Goal: Information Seeking & Learning: Check status

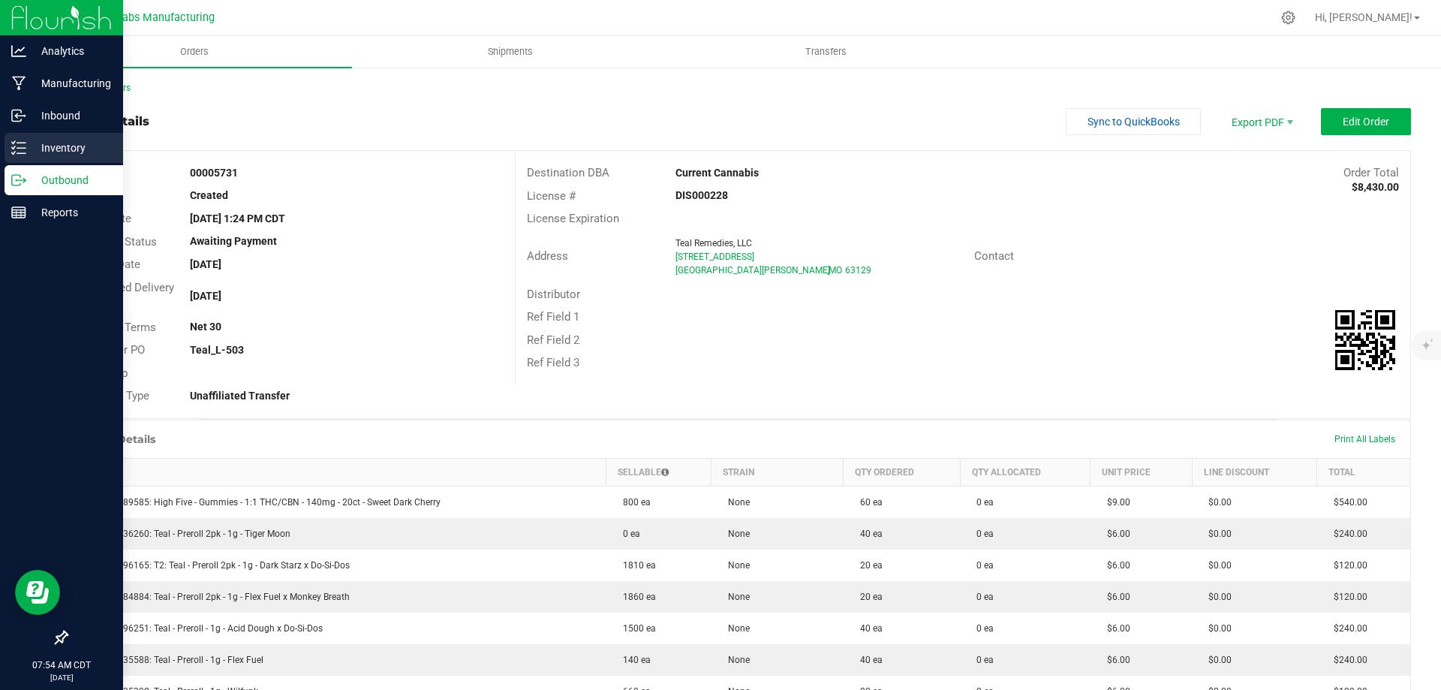
drag, startPoint x: 8, startPoint y: 155, endPoint x: 19, endPoint y: 153, distance: 10.6
click at [8, 155] on div "Inventory" at bounding box center [64, 148] width 119 height 30
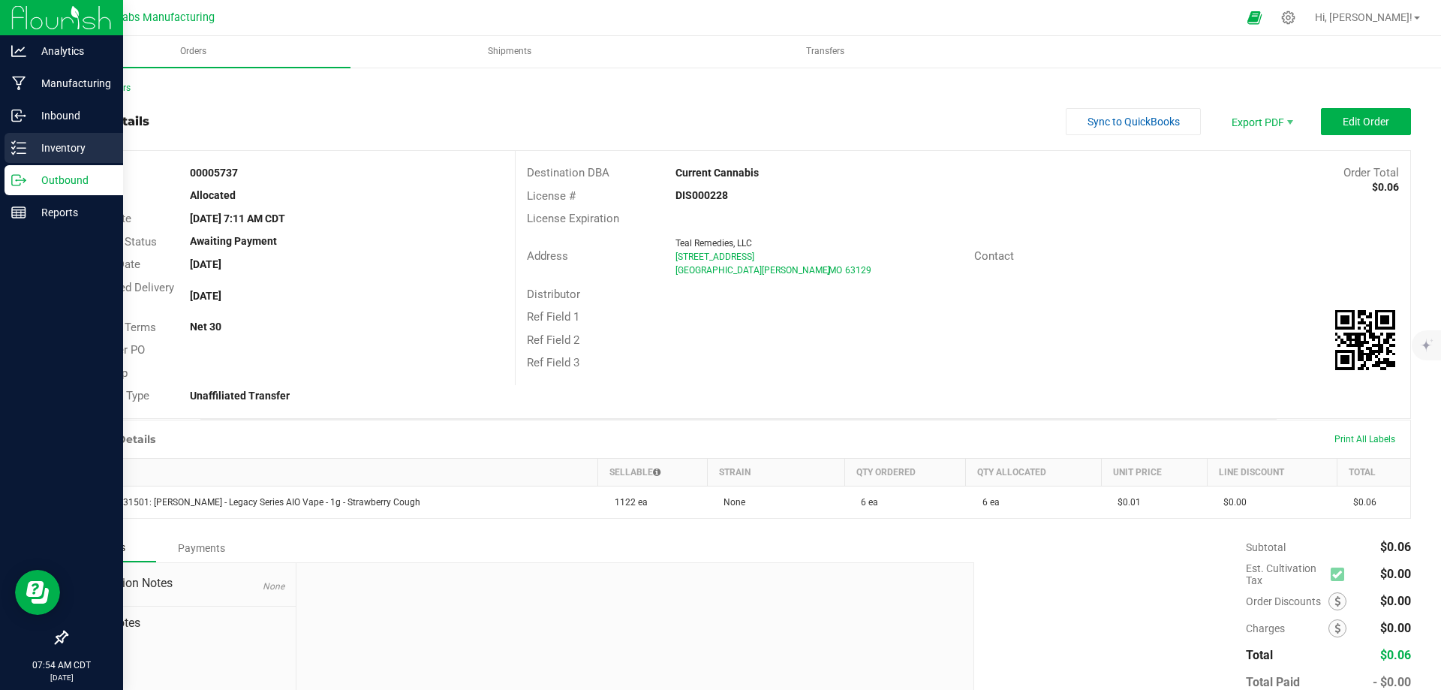
click at [35, 149] on p "Inventory" at bounding box center [71, 148] width 90 height 18
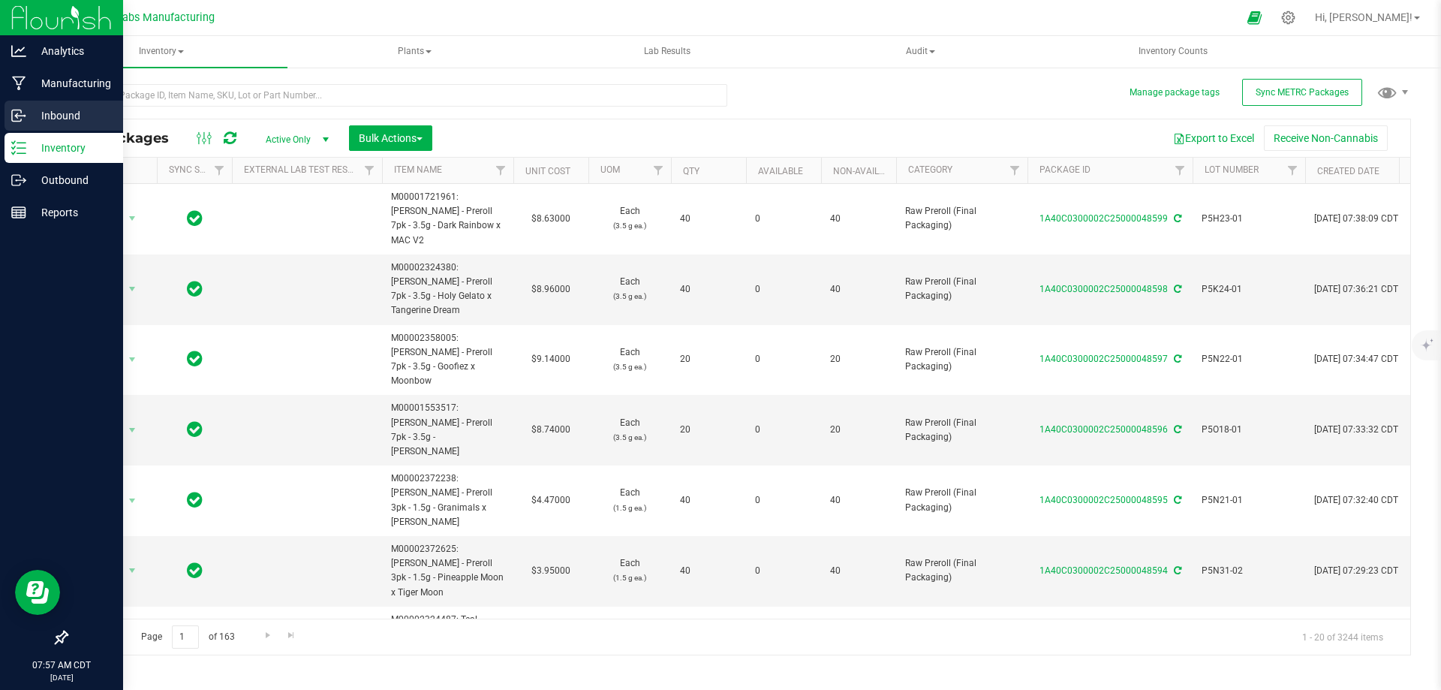
click at [38, 116] on p "Inbound" at bounding box center [71, 116] width 90 height 18
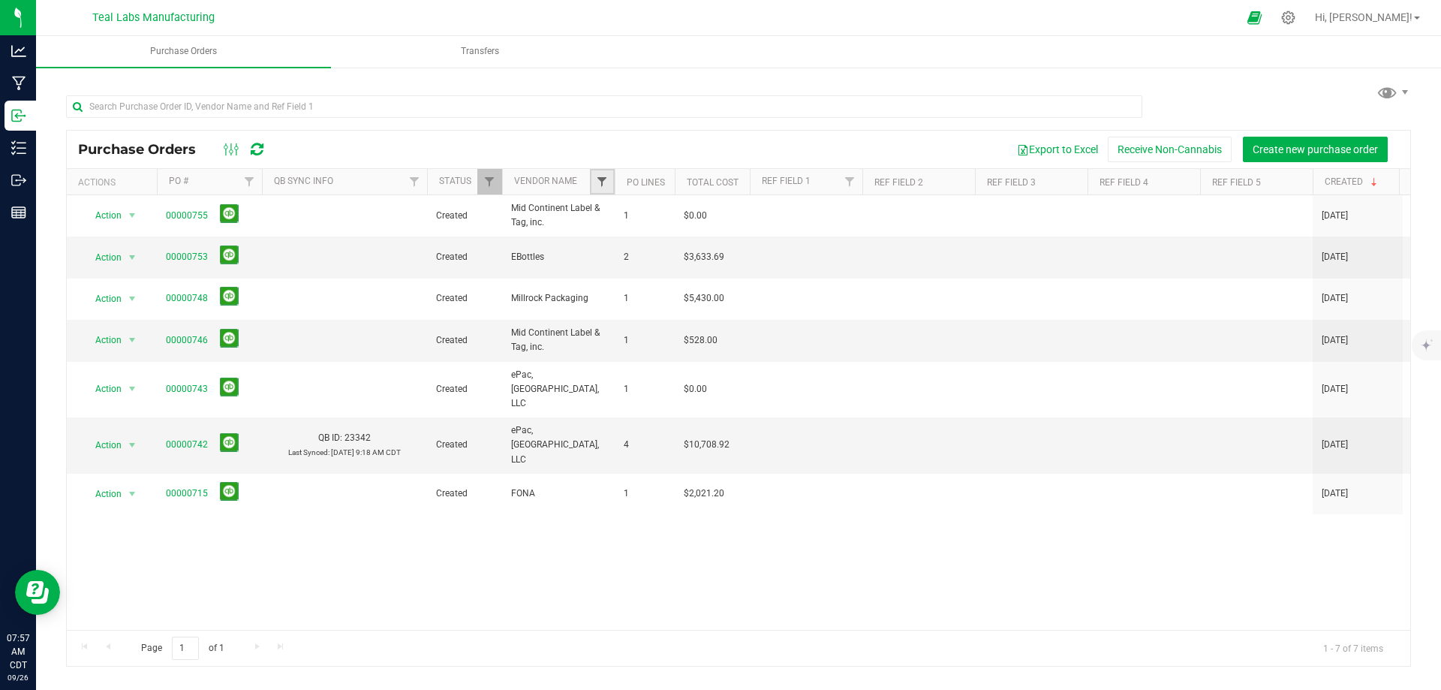
click at [604, 180] on span "Filter" at bounding box center [602, 182] width 12 height 12
type input "eb"
click at [617, 247] on label "EBottles" at bounding box center [630, 250] width 50 height 10
click at [615, 247] on input "EBottles" at bounding box center [610, 250] width 10 height 10
checkbox input "true"
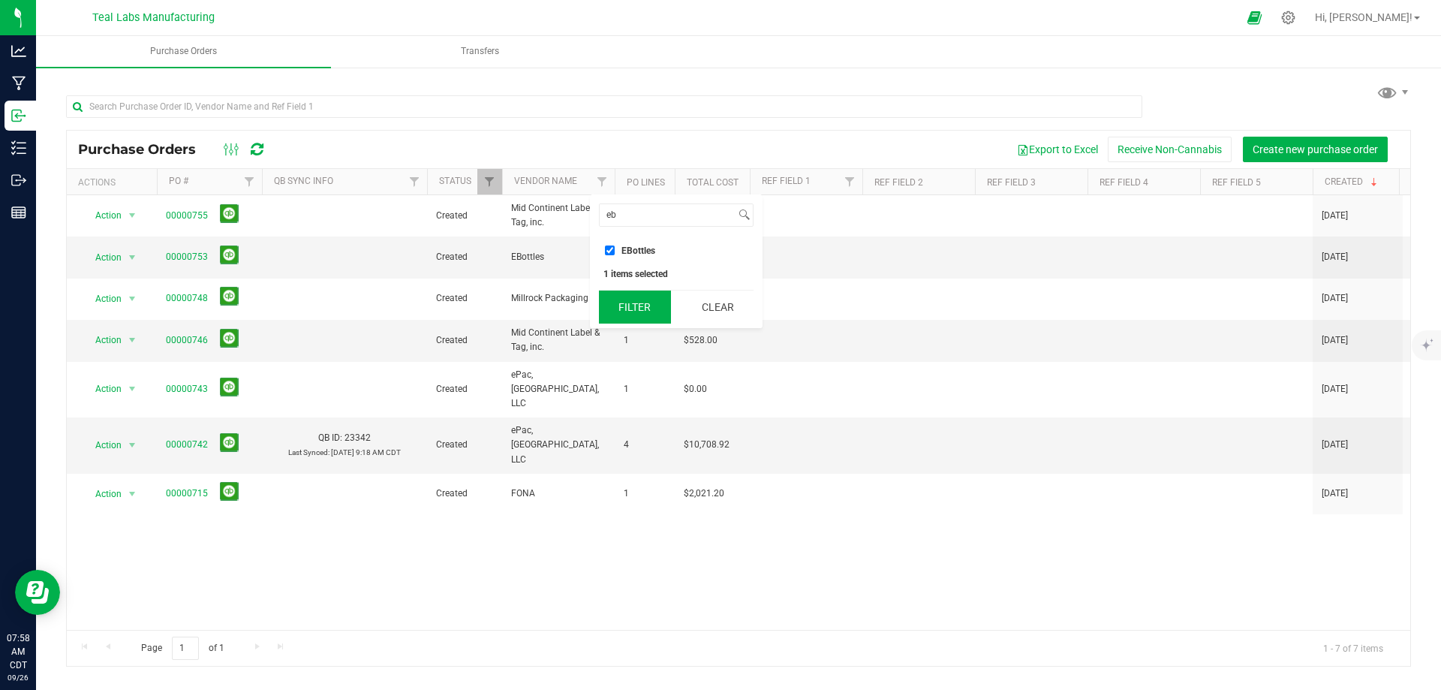
click at [646, 316] on button "Filter" at bounding box center [635, 307] width 72 height 33
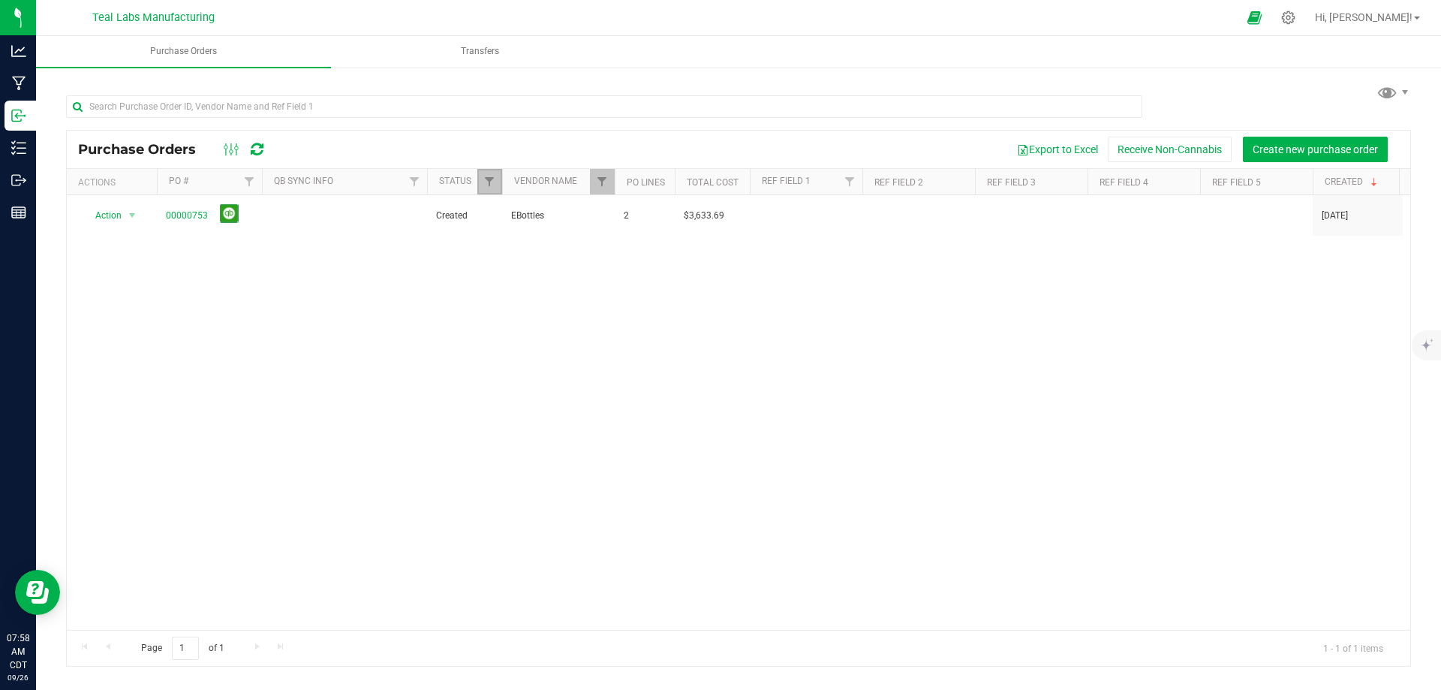
click at [497, 181] on link "Filter" at bounding box center [489, 182] width 25 height 26
click at [603, 402] on button "Clear" at bounding box center [605, 403] width 72 height 33
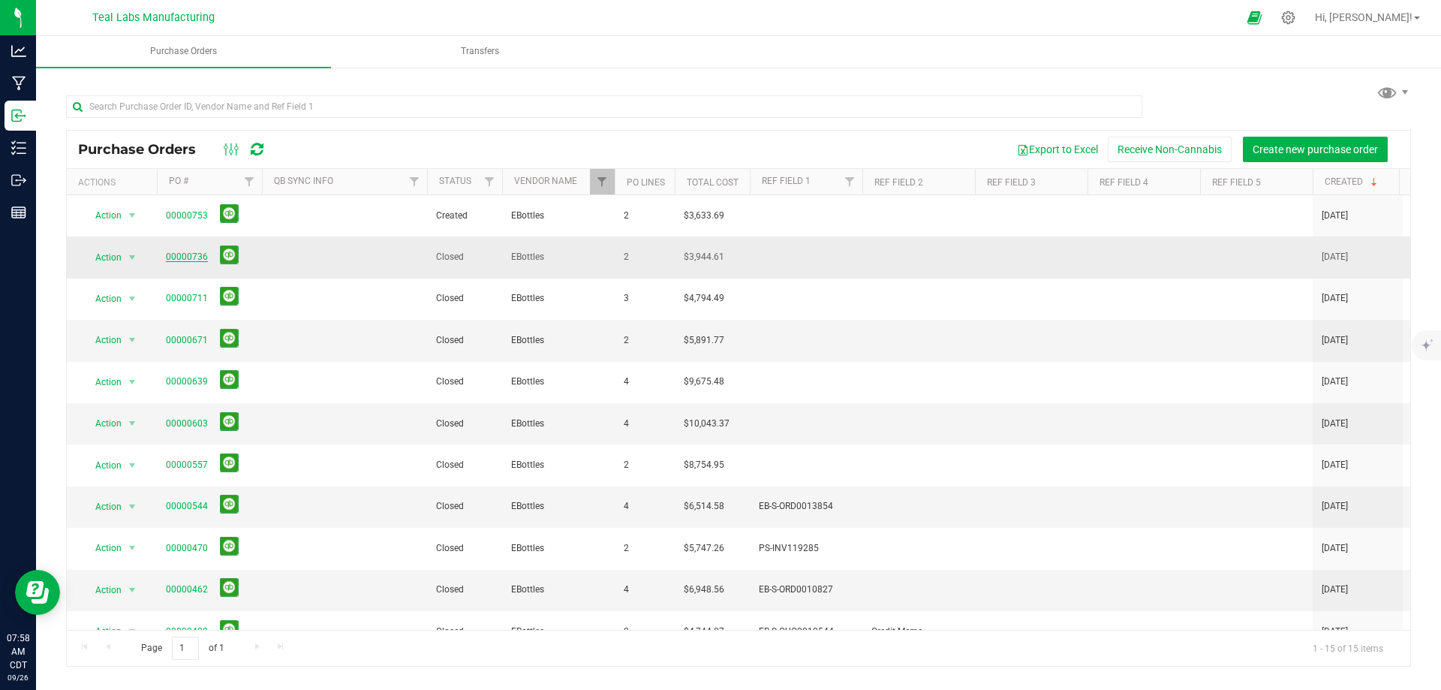
click at [188, 251] on link "00000736" at bounding box center [187, 256] width 42 height 11
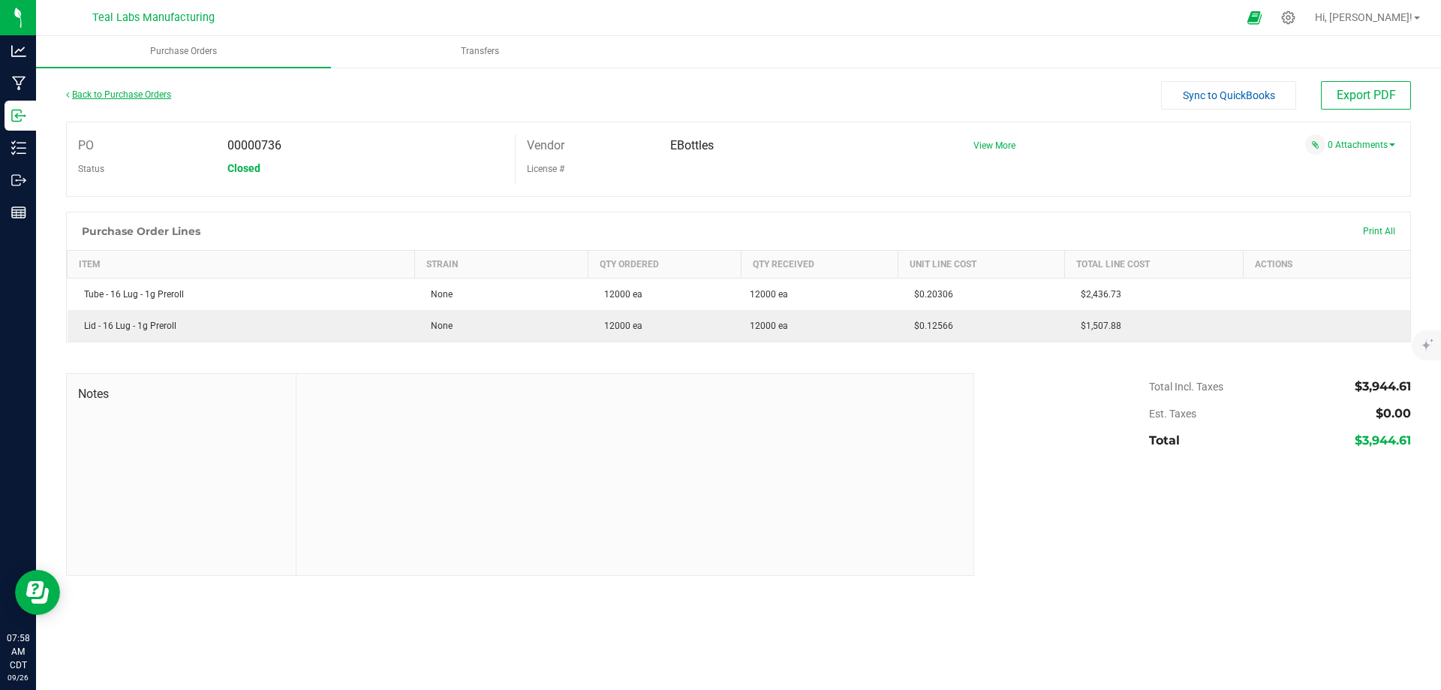
click at [149, 95] on link "Back to Purchase Orders" at bounding box center [118, 94] width 105 height 11
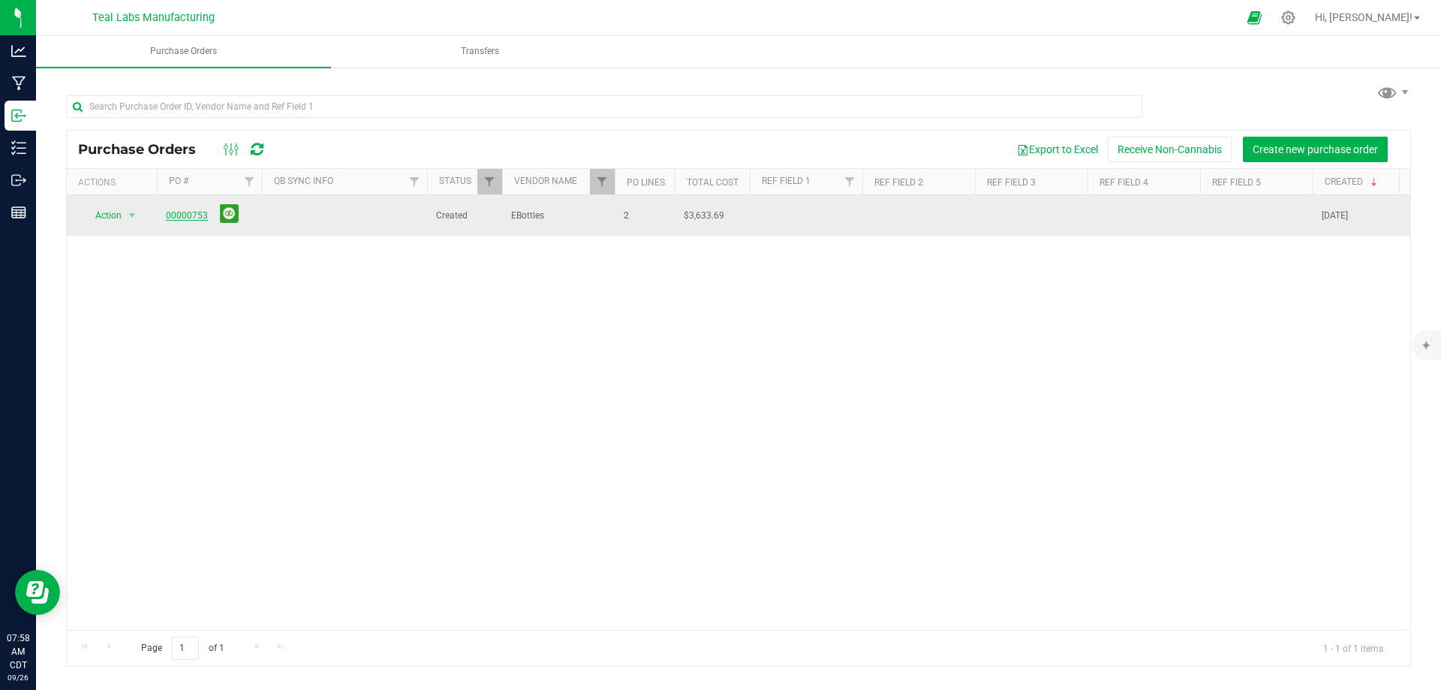
click at [174, 212] on link "00000753" at bounding box center [187, 215] width 42 height 11
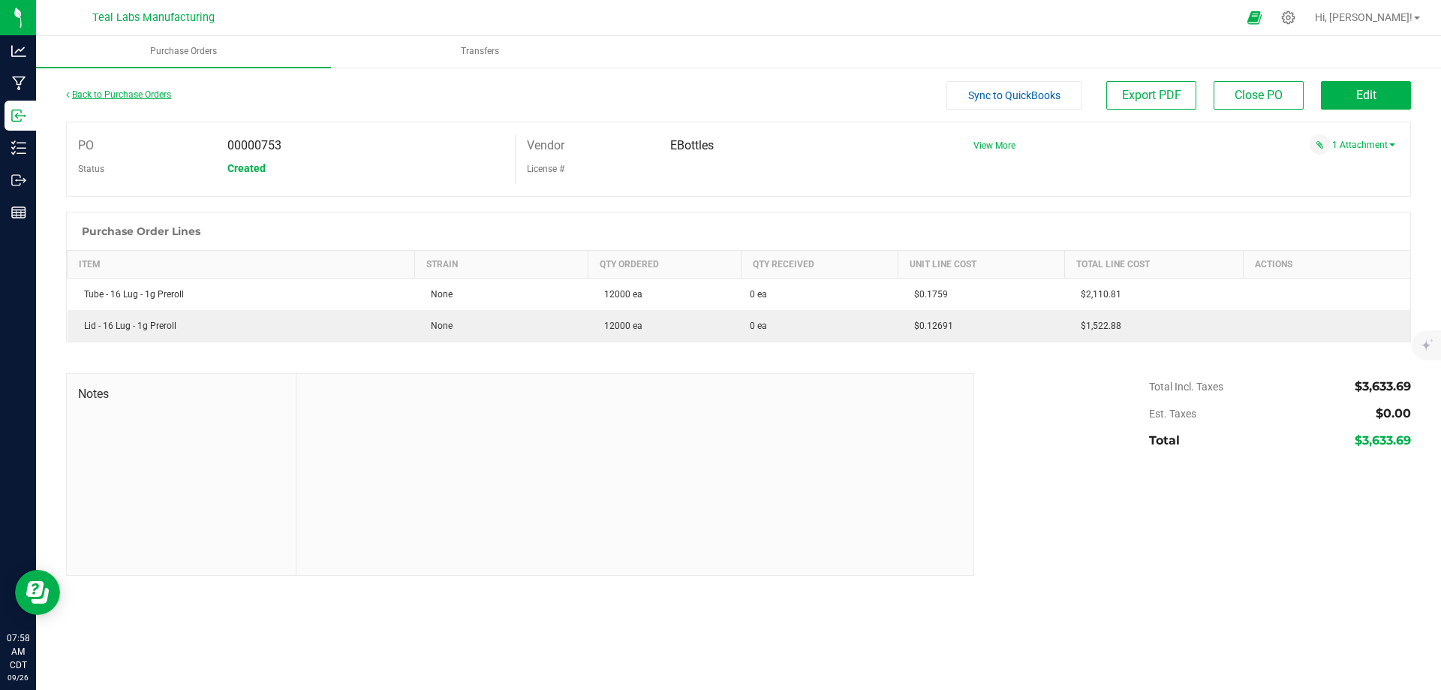
click at [152, 100] on div "Back to Purchase Orders" at bounding box center [234, 94] width 336 height 27
click at [152, 99] on link "Back to Purchase Orders" at bounding box center [118, 94] width 105 height 11
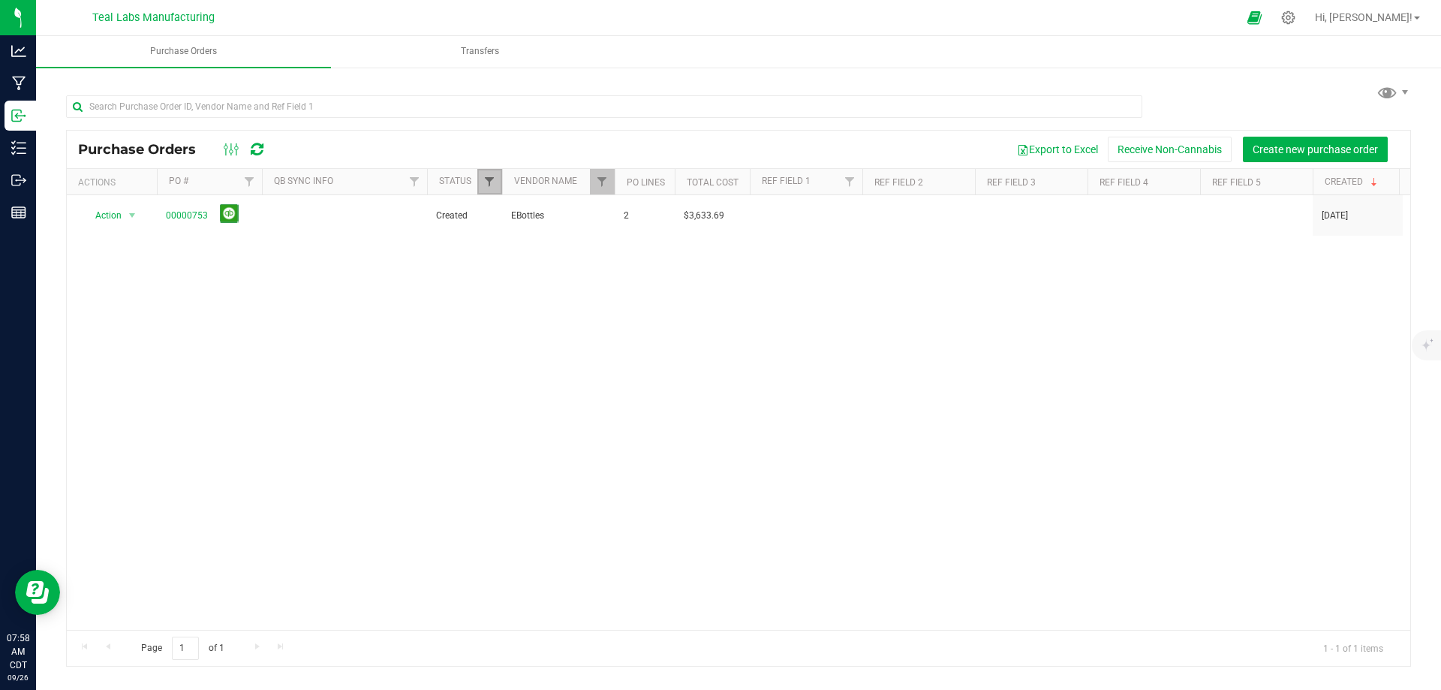
click at [489, 180] on span "Filter" at bounding box center [489, 182] width 12 height 12
click at [615, 395] on button "Clear" at bounding box center [605, 403] width 72 height 33
checkbox input "false"
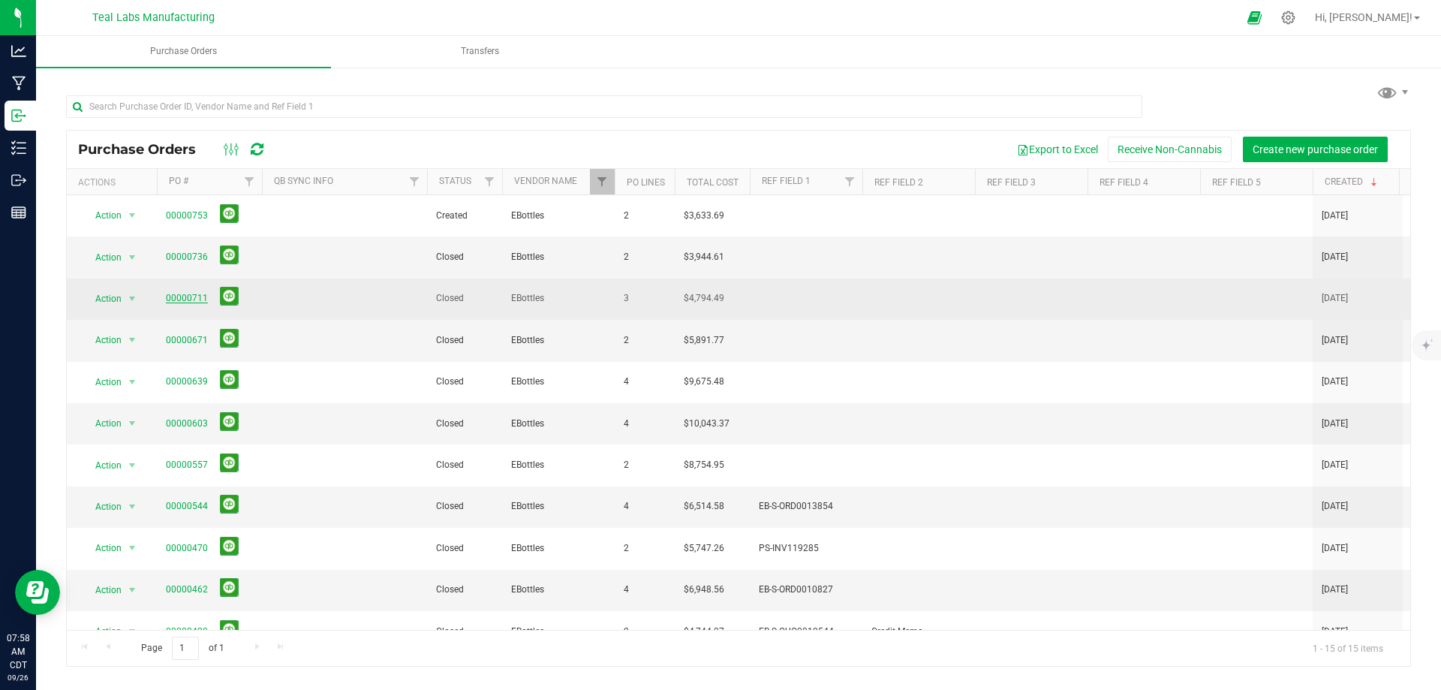
click at [187, 293] on link "00000711" at bounding box center [187, 298] width 42 height 11
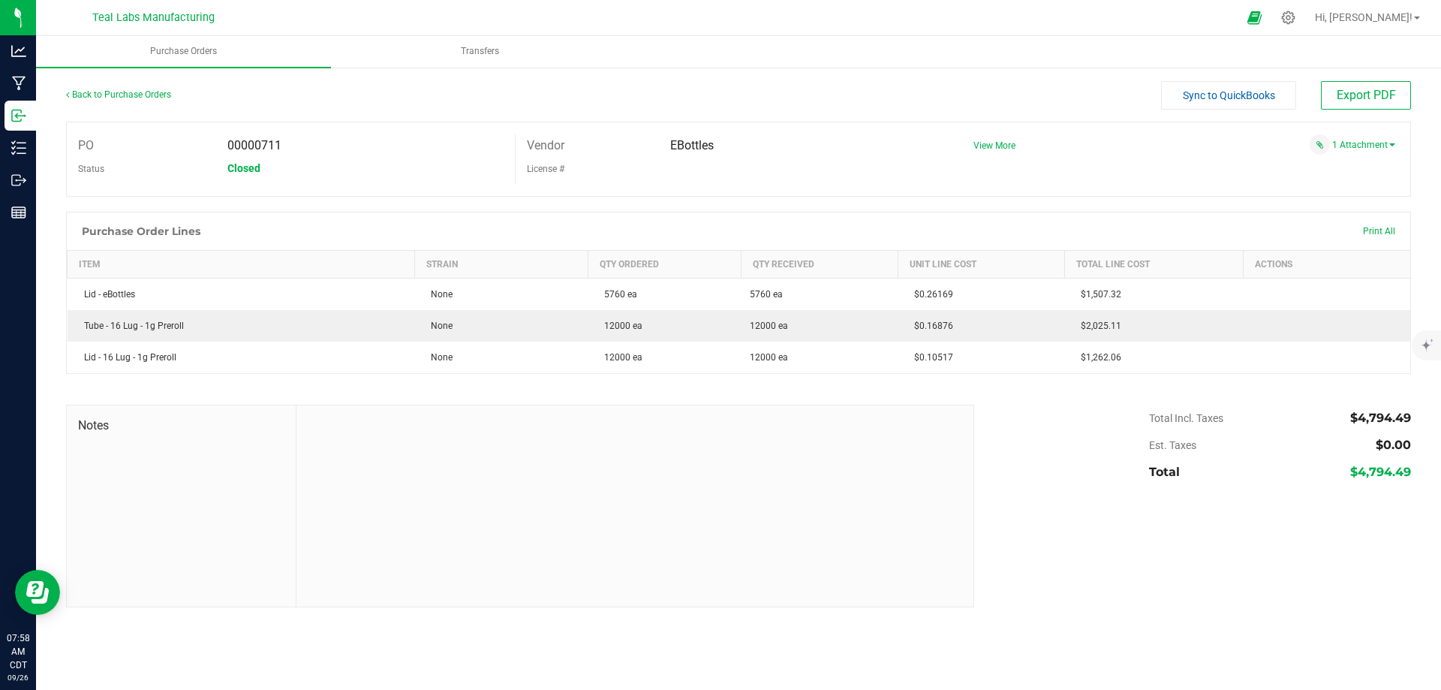
click at [128, 86] on div "Back to Purchase Orders" at bounding box center [234, 94] width 336 height 27
click at [150, 97] on link "Back to Purchase Orders" at bounding box center [118, 94] width 105 height 11
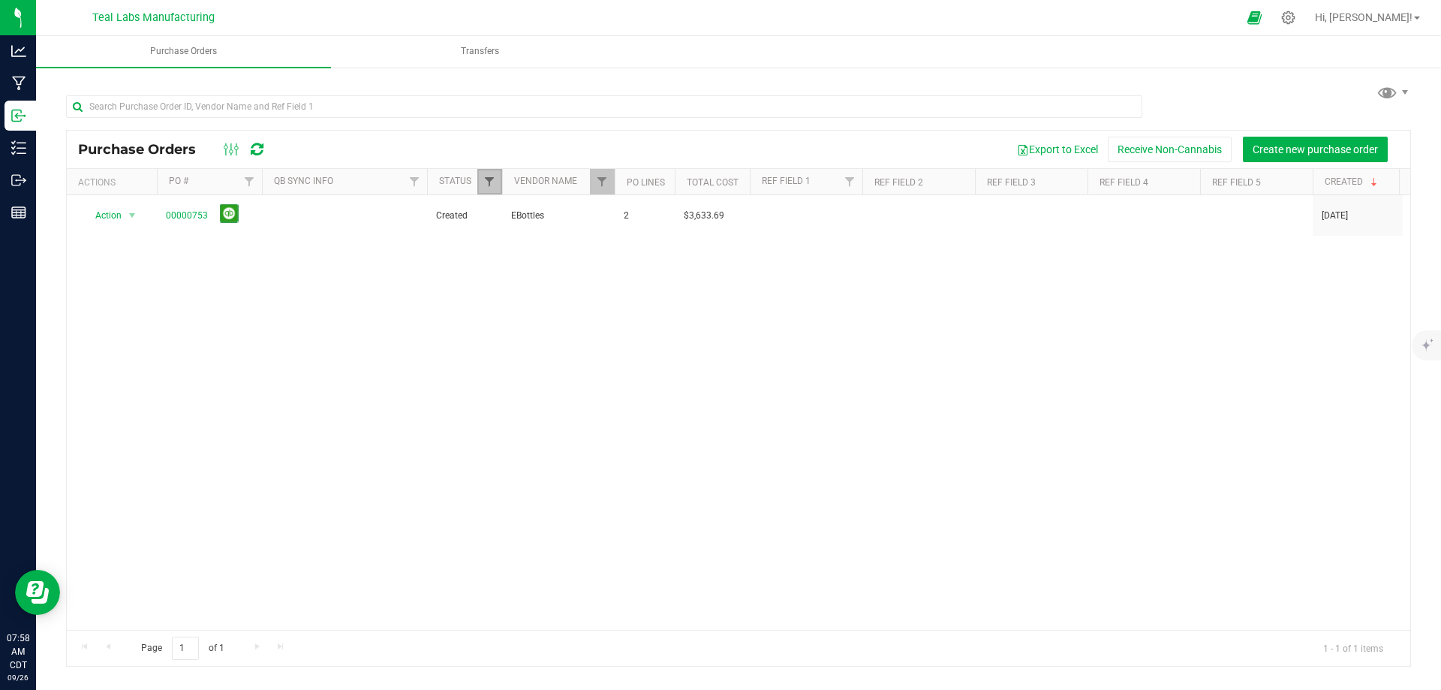
click at [495, 181] on span "Filter" at bounding box center [489, 182] width 12 height 12
click at [606, 401] on button "Clear" at bounding box center [605, 403] width 72 height 33
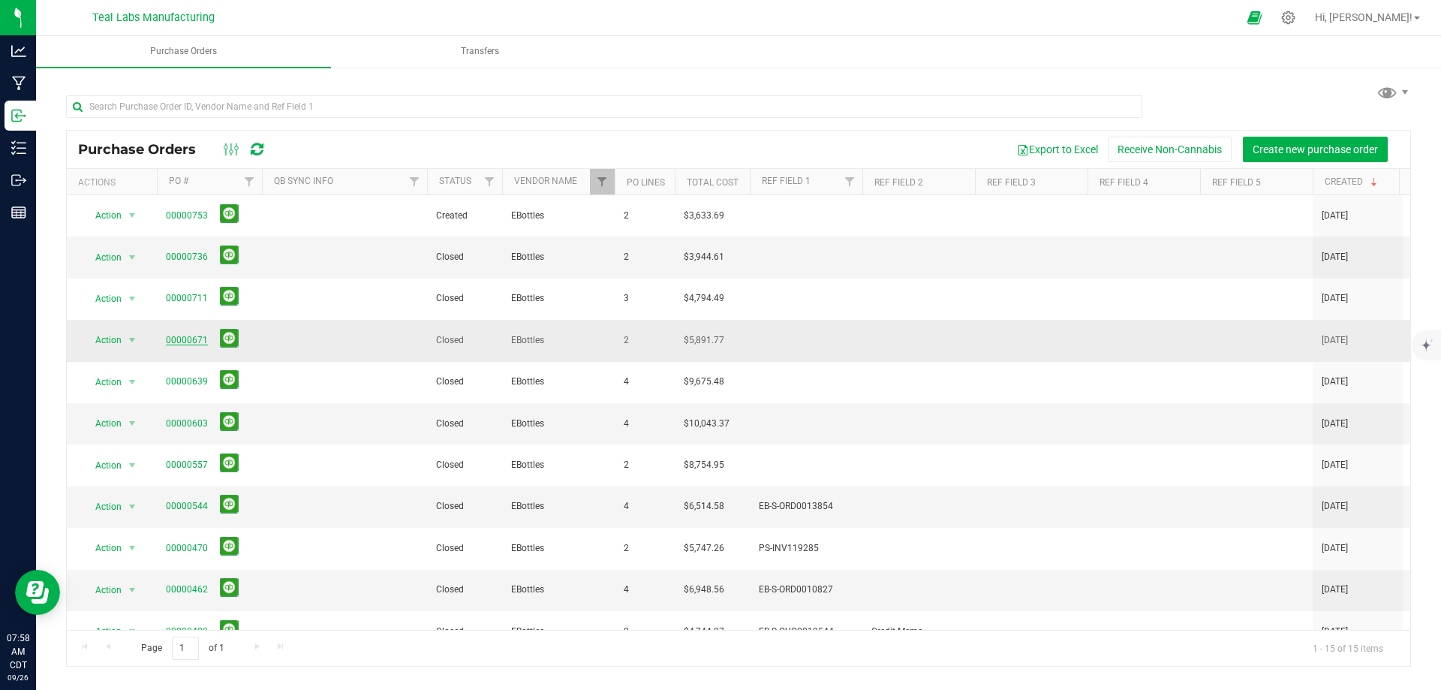
click at [173, 335] on link "00000671" at bounding box center [187, 340] width 42 height 11
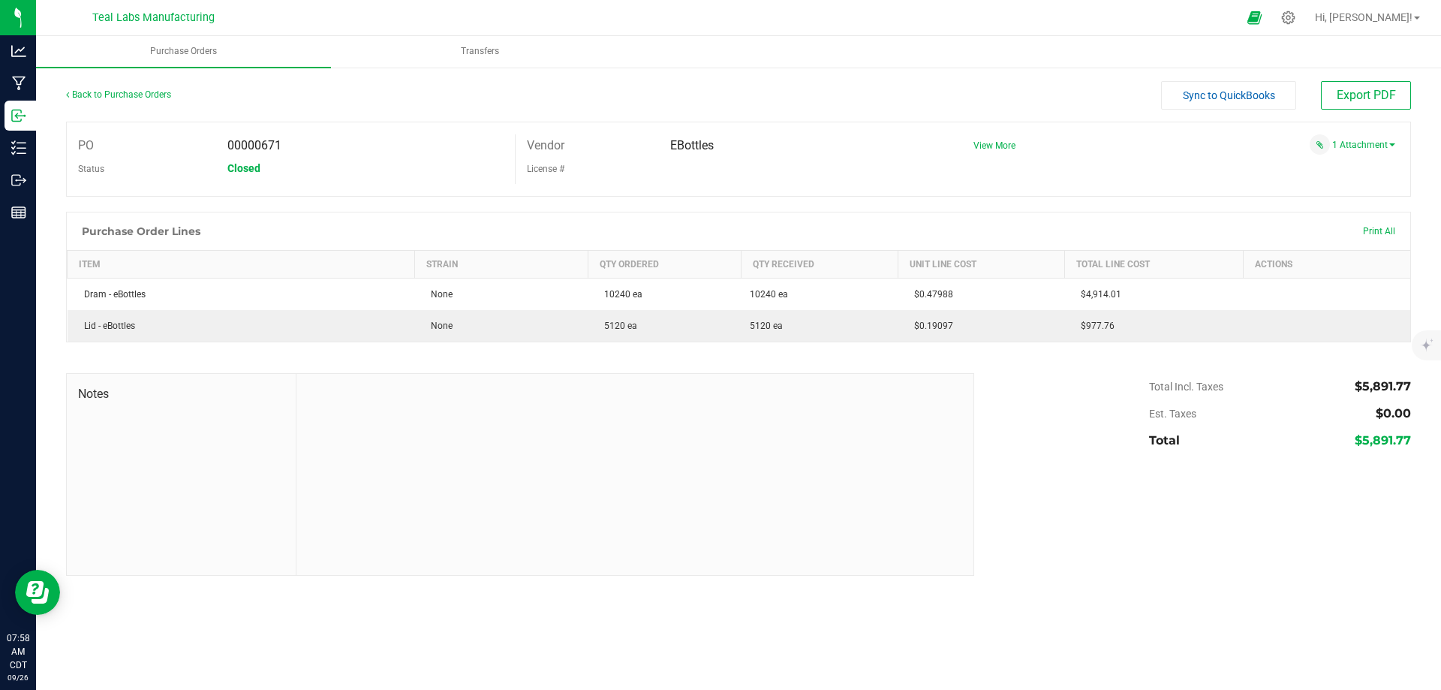
click at [151, 100] on div "Back to Purchase Orders" at bounding box center [234, 94] width 336 height 27
click at [149, 101] on div "Back to Purchase Orders" at bounding box center [234, 94] width 336 height 27
click at [152, 99] on link "Back to Purchase Orders" at bounding box center [118, 94] width 105 height 11
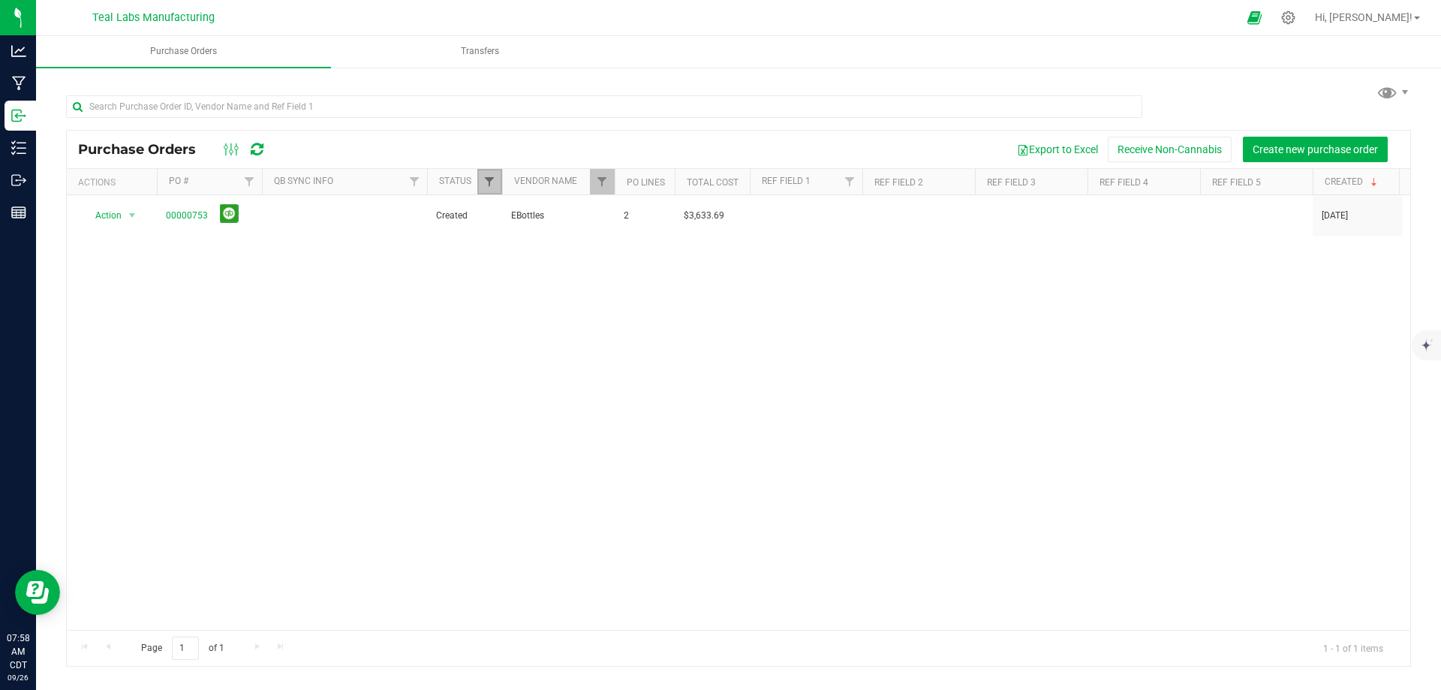
click at [484, 176] on span "Filter" at bounding box center [489, 182] width 12 height 12
click at [628, 405] on button "Clear" at bounding box center [605, 403] width 72 height 33
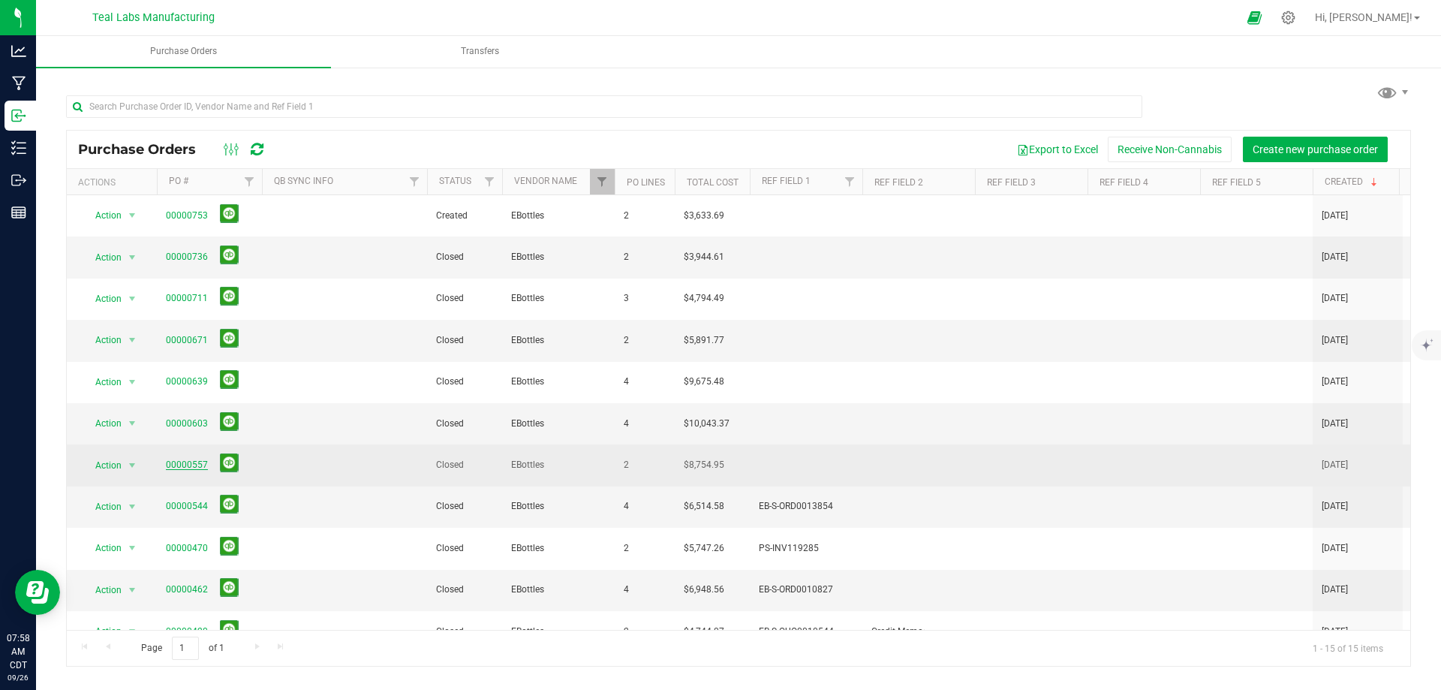
click at [172, 459] on link "00000557" at bounding box center [187, 464] width 42 height 11
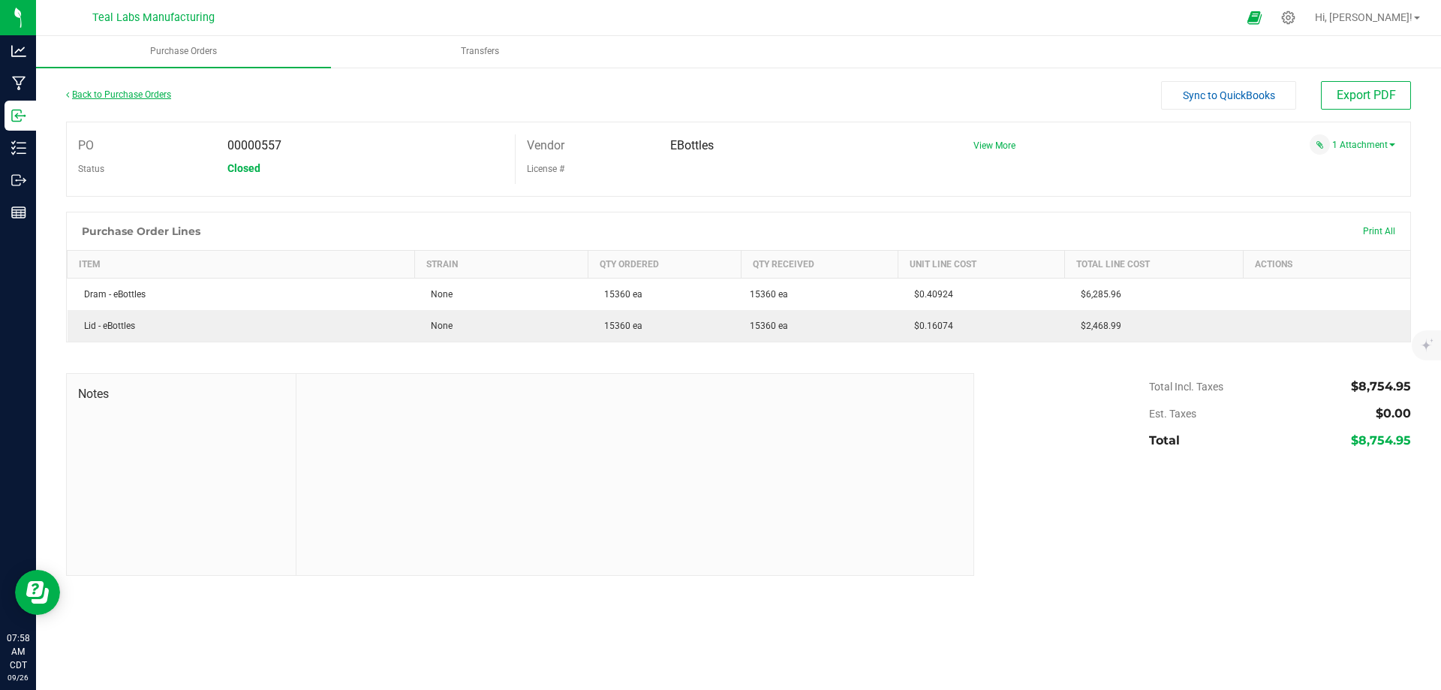
click at [151, 97] on link "Back to Purchase Orders" at bounding box center [118, 94] width 105 height 11
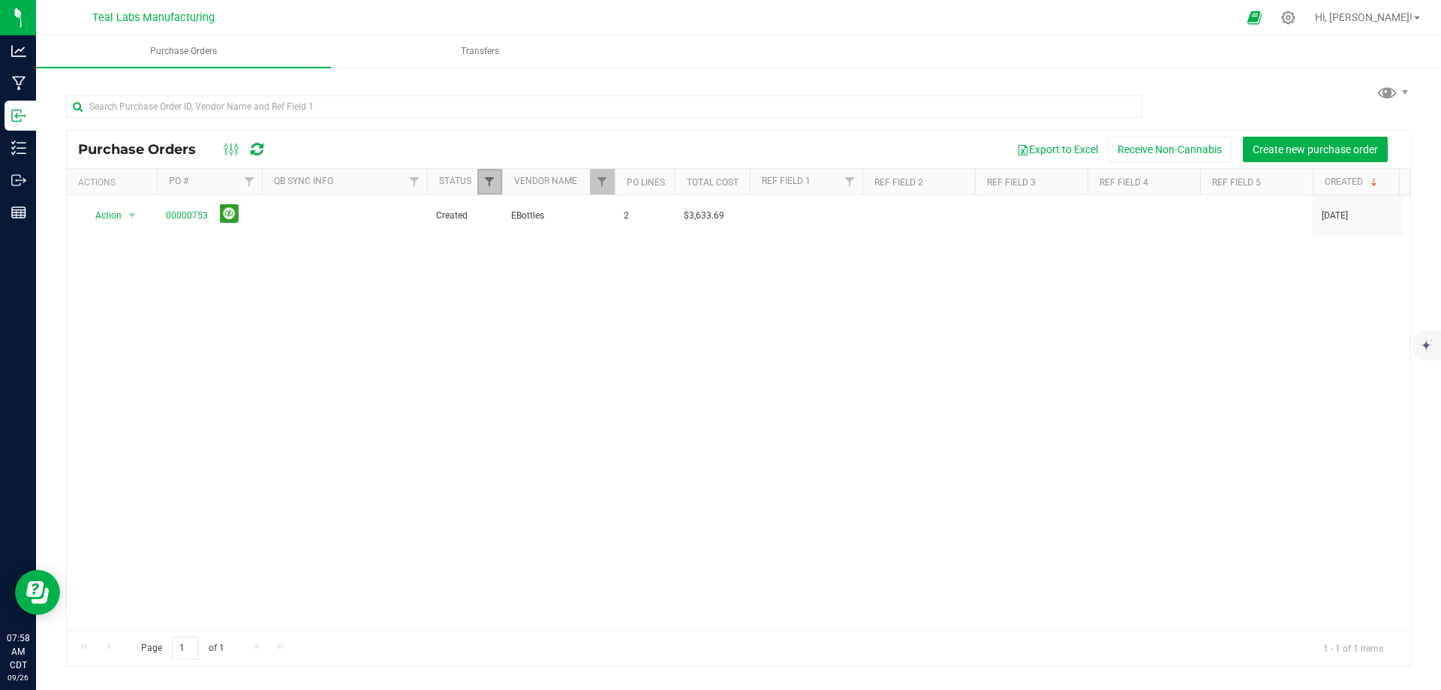
click at [496, 183] on link "Filter" at bounding box center [489, 182] width 25 height 26
click at [600, 404] on button "Clear" at bounding box center [605, 403] width 72 height 33
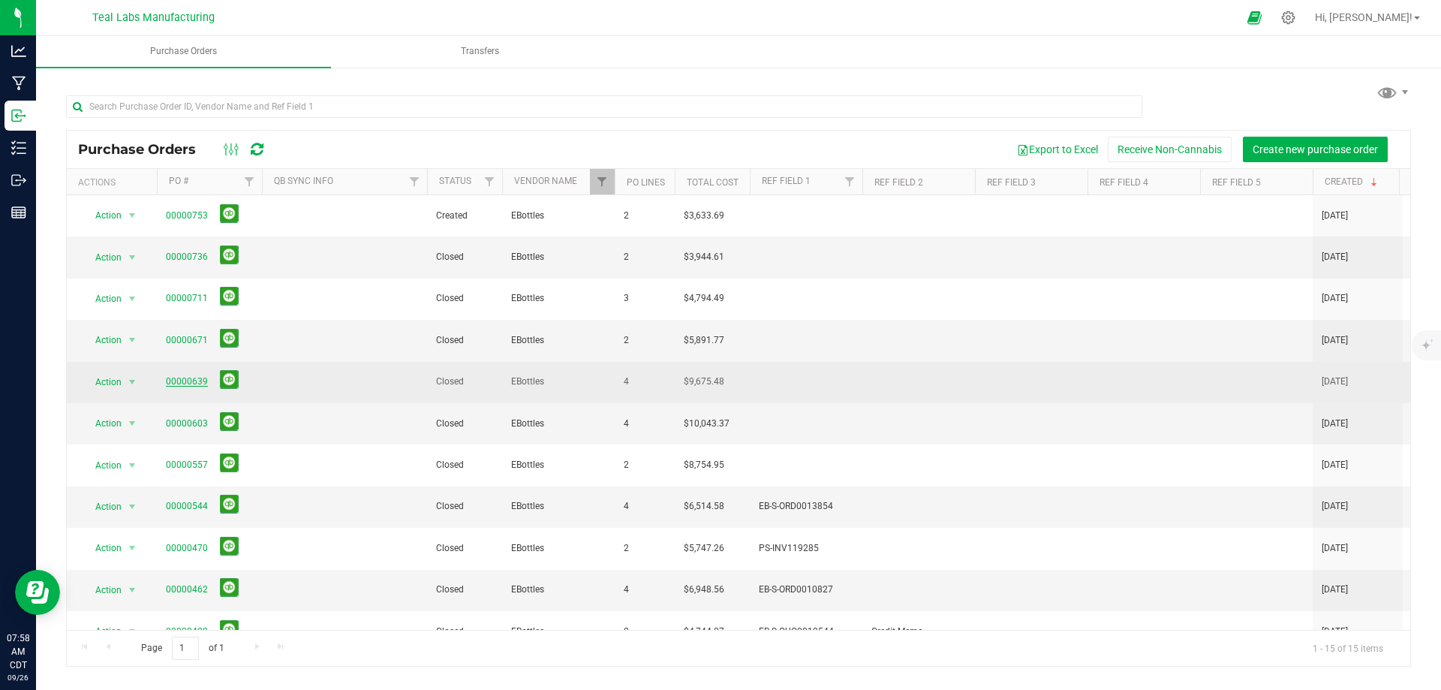
click at [188, 376] on link "00000639" at bounding box center [187, 381] width 42 height 11
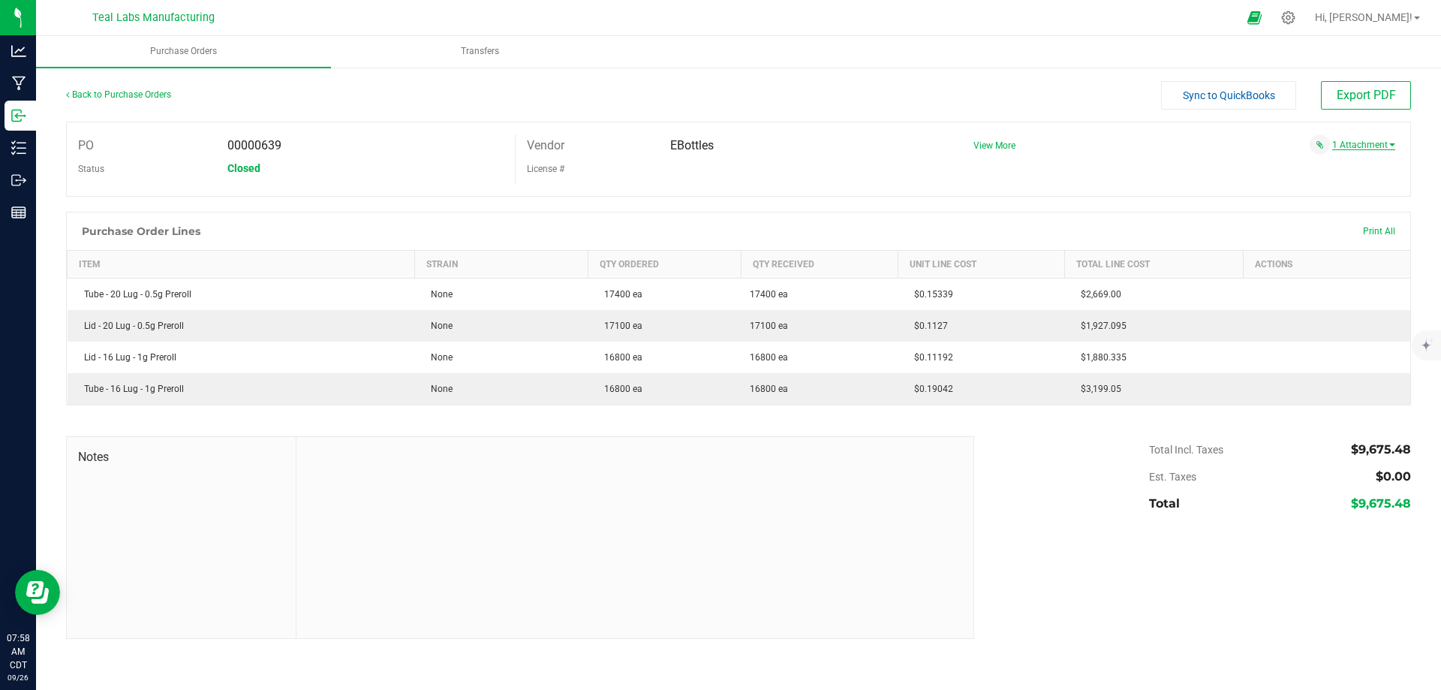
click at [1361, 140] on link "1 Attachment" at bounding box center [1364, 145] width 63 height 11
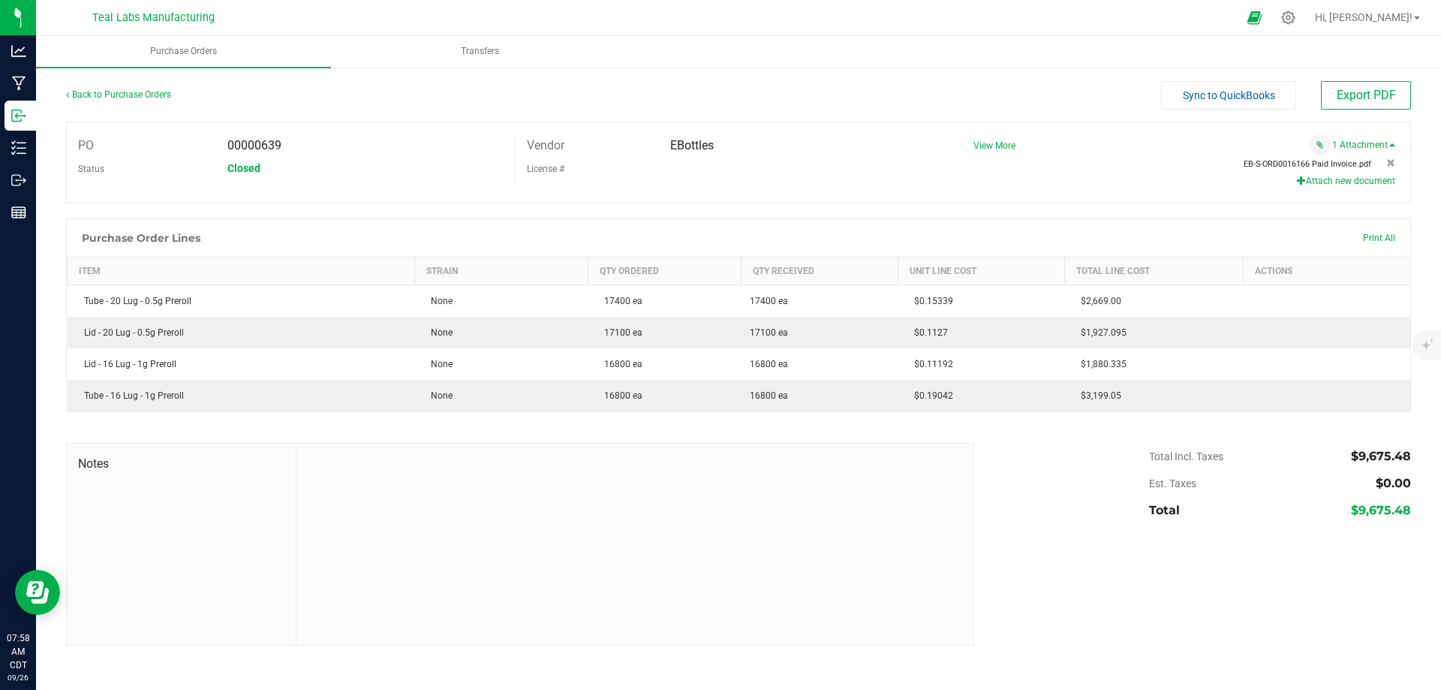
click at [1296, 166] on span "EB-S-ORD0016166 Paid Invoice.pdf" at bounding box center [1308, 164] width 128 height 10
